Goal: Check status: Check status

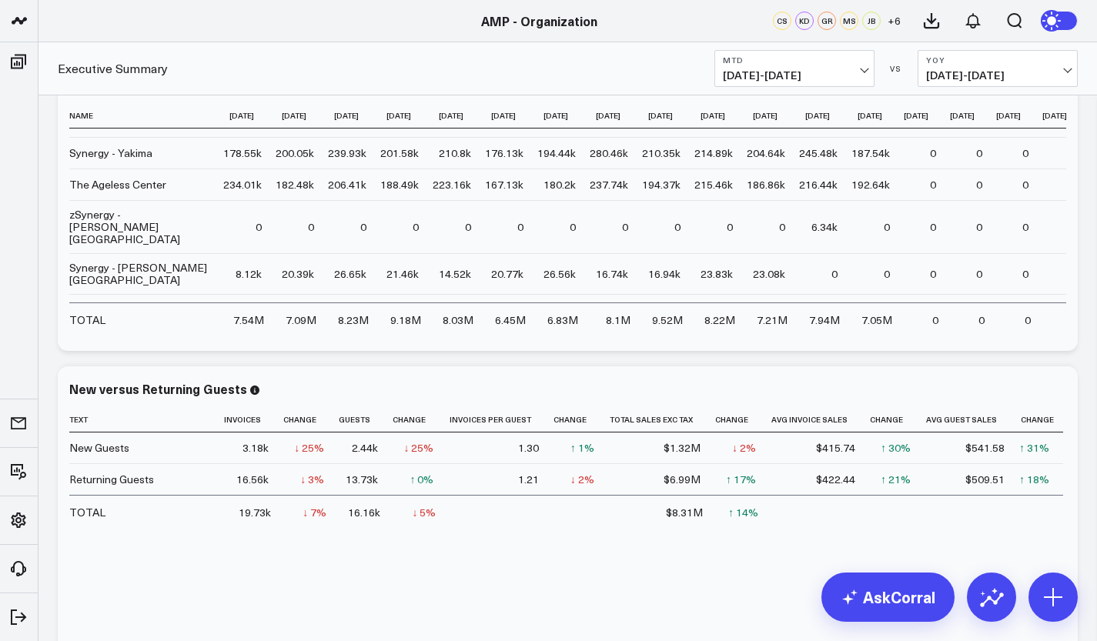
scroll to position [2851, 0]
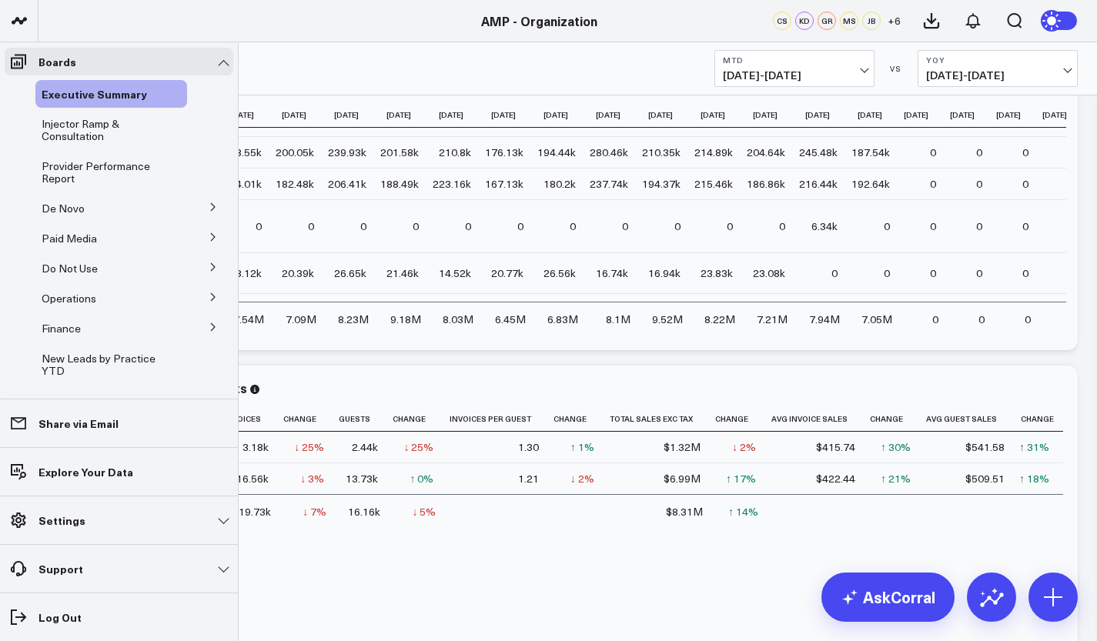
click at [70, 92] on span "Executive Summary" at bounding box center [94, 93] width 105 height 15
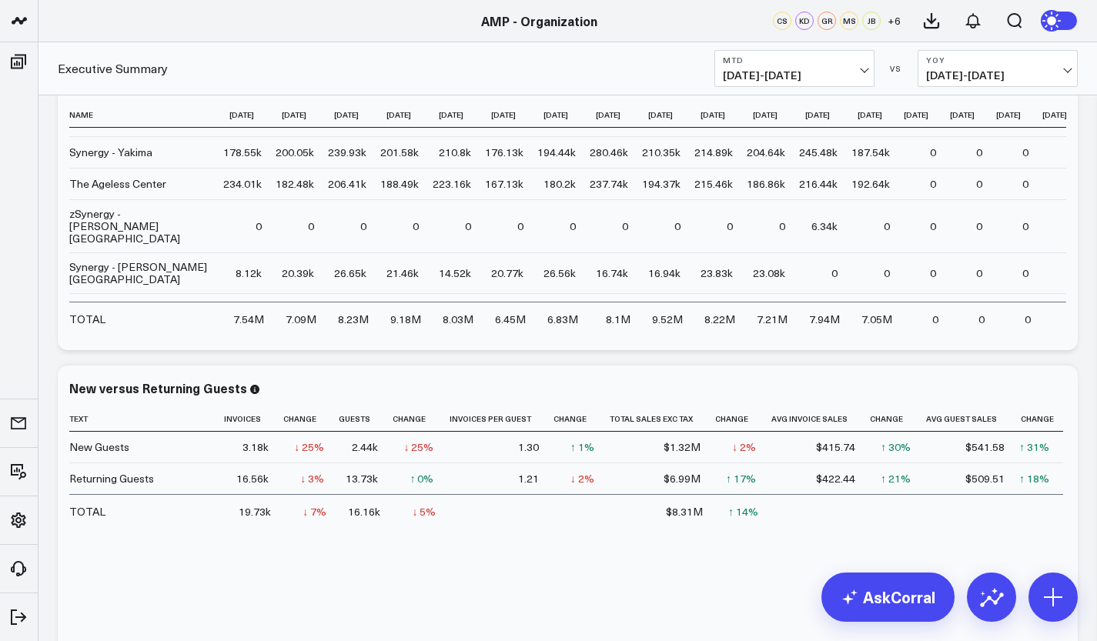
click at [103, 423] on link "AMP - Ever/Body" at bounding box center [130, 432] width 185 height 42
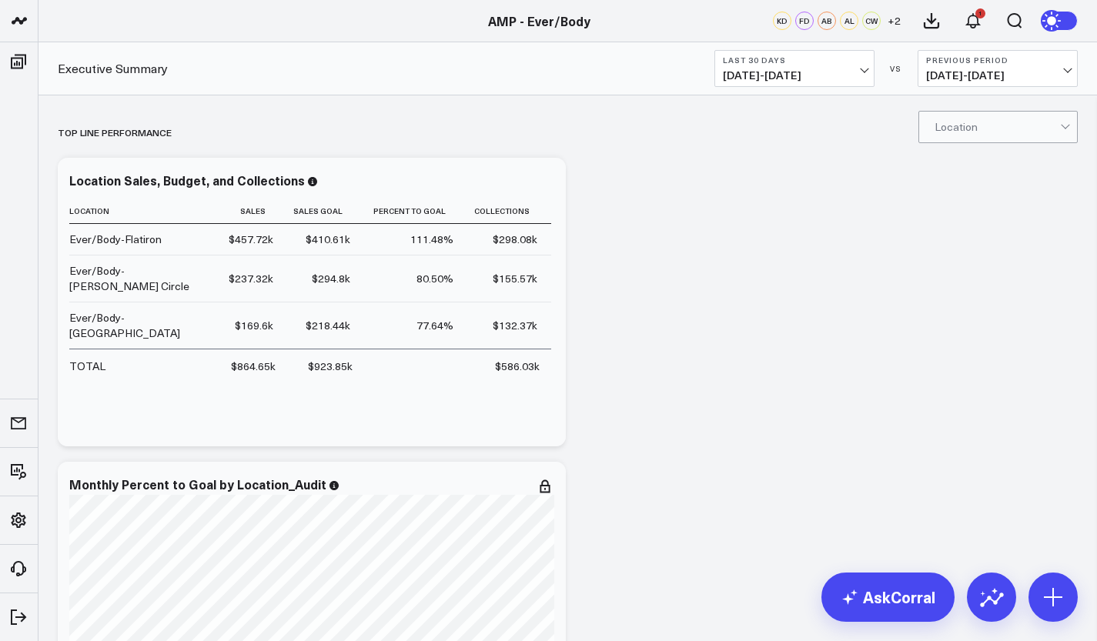
click at [866, 69] on span "07/31/25 - 08/29/25" at bounding box center [794, 75] width 143 height 12
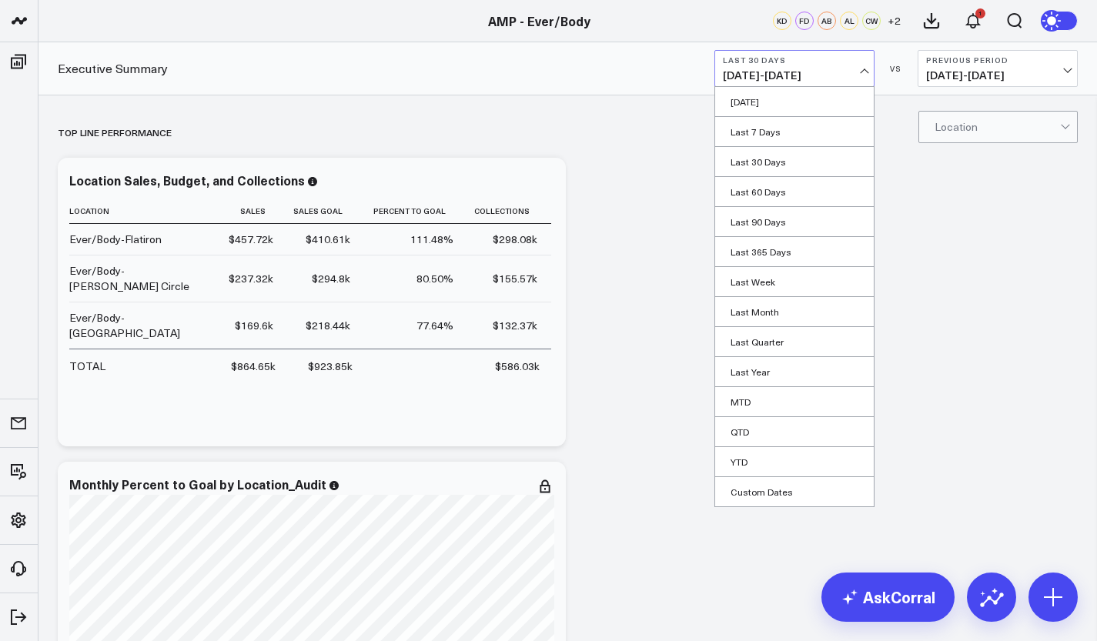
click at [747, 400] on link "MTD" at bounding box center [794, 401] width 159 height 29
